Goal: Task Accomplishment & Management: Use online tool/utility

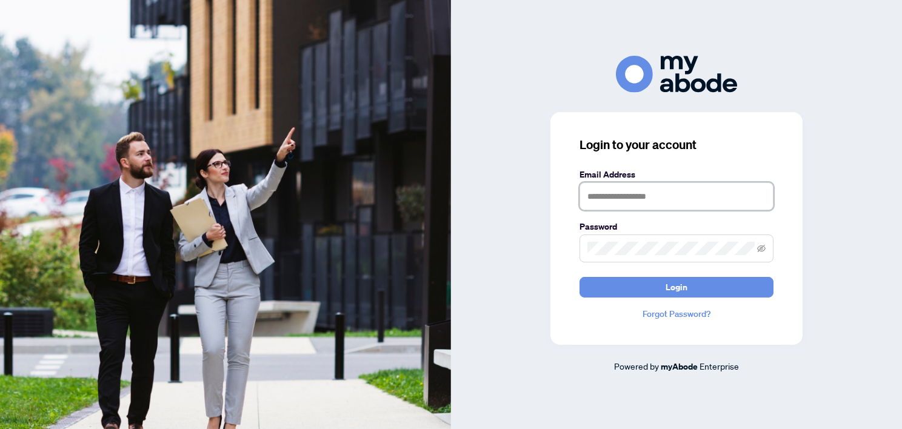
click at [611, 189] on input "text" at bounding box center [676, 196] width 194 height 28
type input "**********"
click at [579, 277] on button "Login" at bounding box center [676, 287] width 194 height 21
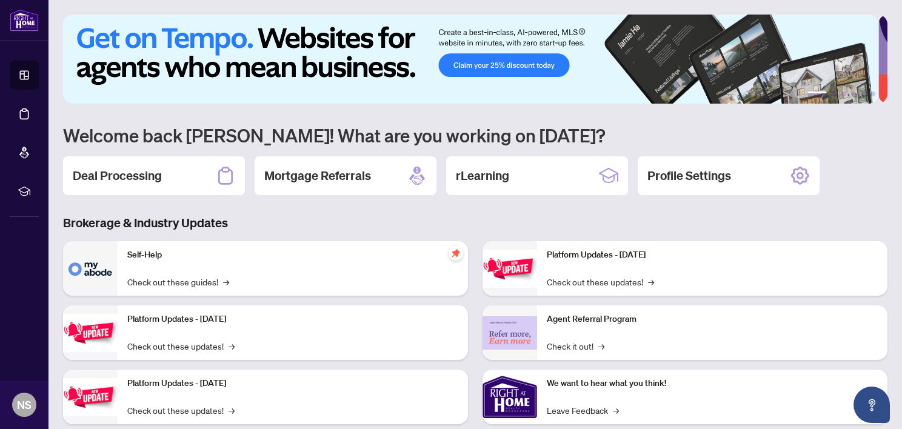
click at [162, 169] on div "Deal Processing" at bounding box center [154, 175] width 182 height 39
